Goal: Check status: Check status

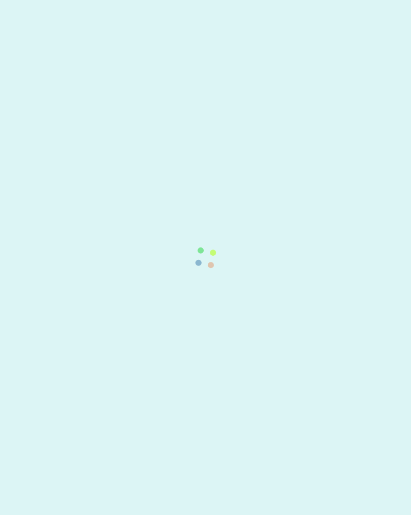
click at [93, 0] on div at bounding box center [205, 0] width 411 height 0
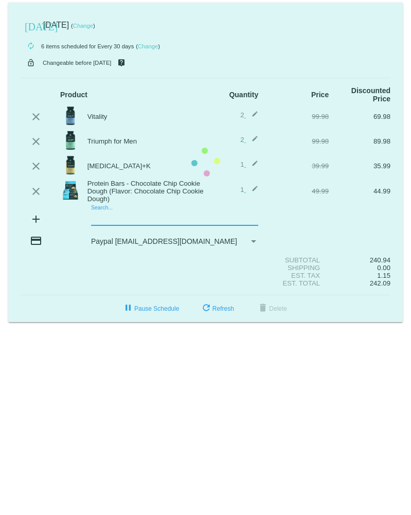
click at [109, 220] on mat-card "[DATE] [DATE] ( Change ) autorenew 6 items scheduled for Every 30 days ( Change…" at bounding box center [205, 163] width 395 height 320
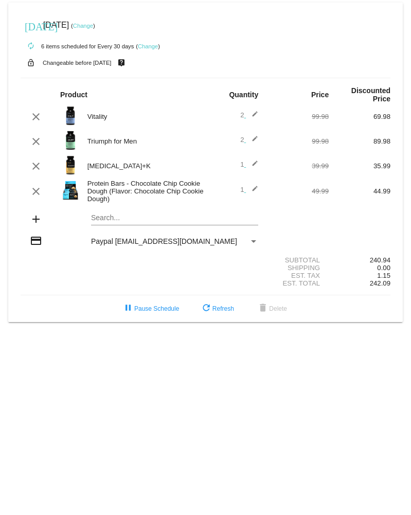
click at [112, 219] on input "Search..." at bounding box center [174, 218] width 167 height 8
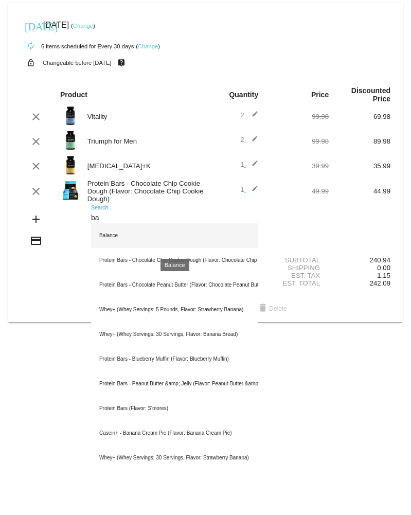
type input "ba"
click at [114, 236] on div "Balance" at bounding box center [174, 235] width 167 height 25
